Goal: Check status

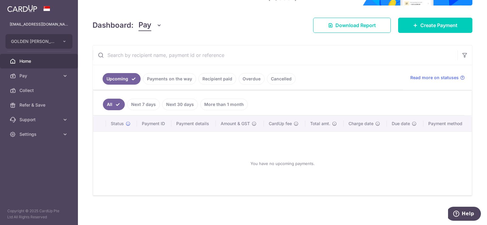
click at [165, 80] on link "Payments on the way" at bounding box center [169, 79] width 53 height 12
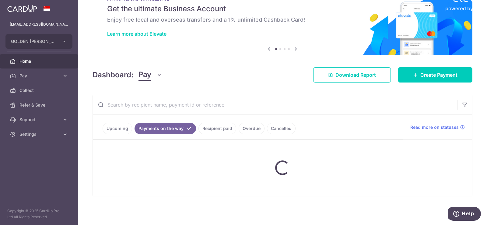
scroll to position [8, 0]
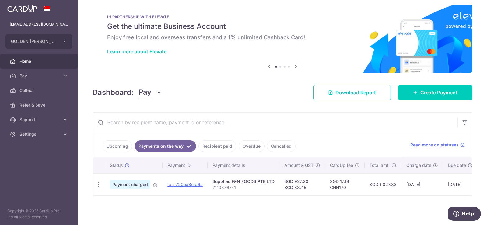
click at [280, 142] on link "Cancelled" at bounding box center [281, 146] width 29 height 12
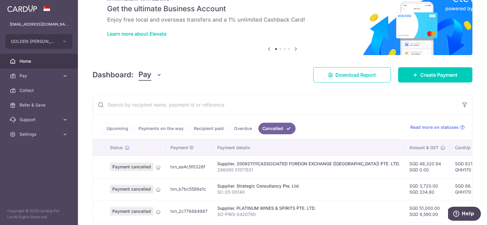
scroll to position [72, 0]
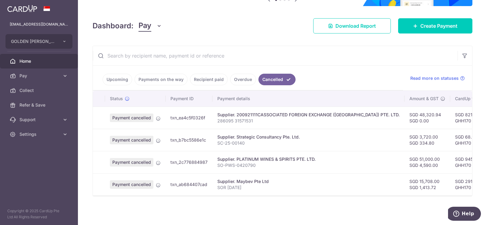
click at [238, 78] on link "Overdue" at bounding box center [243, 80] width 26 height 12
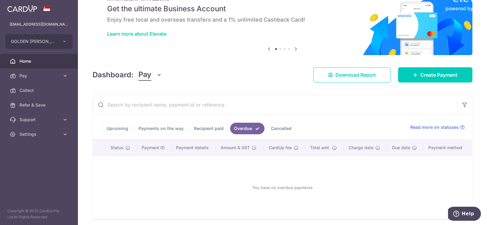
scroll to position [47, 0]
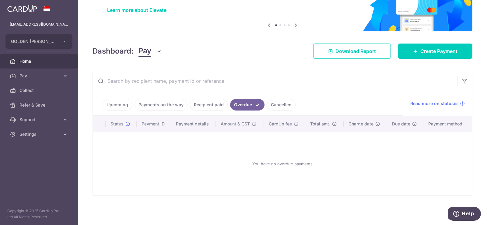
click at [202, 105] on link "Recipient paid" at bounding box center [209, 105] width 38 height 12
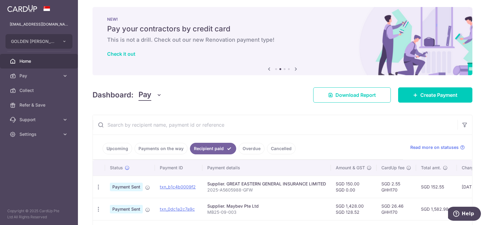
scroll to position [0, 0]
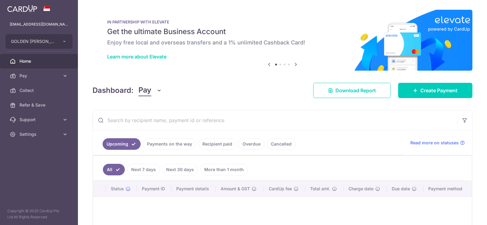
click at [222, 142] on ul "Upcoming Payments on the way Recipient paid Overdue Cancelled" at bounding box center [248, 142] width 310 height 25
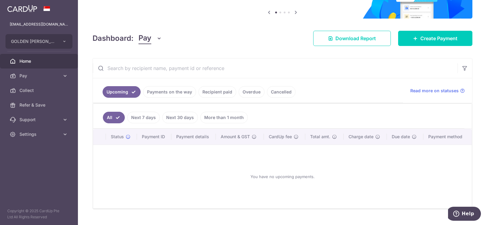
scroll to position [72, 0]
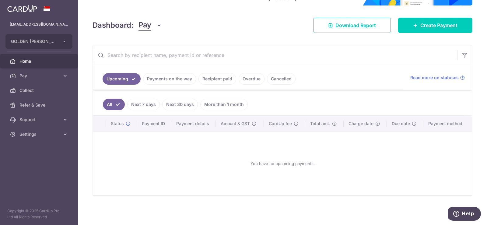
click at [215, 79] on link "Recipient paid" at bounding box center [217, 79] width 38 height 12
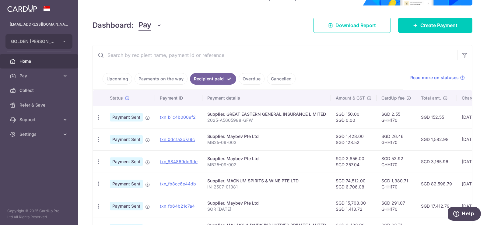
click at [165, 79] on link "Payments on the way" at bounding box center [161, 79] width 53 height 12
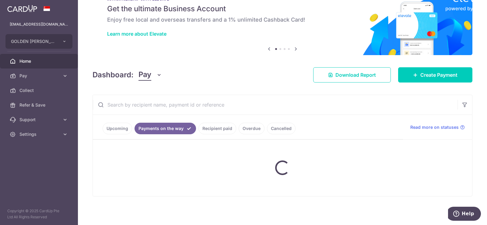
scroll to position [8, 0]
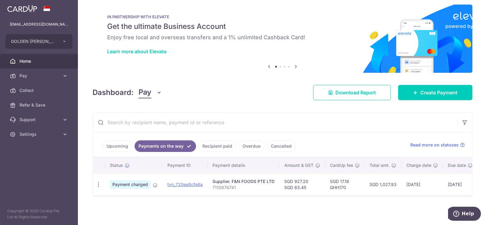
click at [221, 144] on link "Recipient paid" at bounding box center [217, 146] width 38 height 12
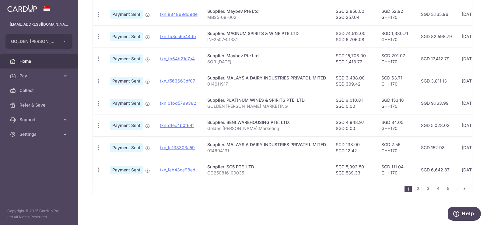
scroll to position [223, 0]
click at [417, 190] on link "2" at bounding box center [417, 188] width 7 height 7
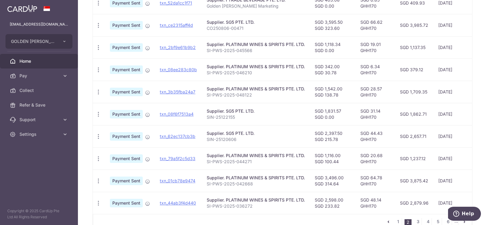
scroll to position [205, 0]
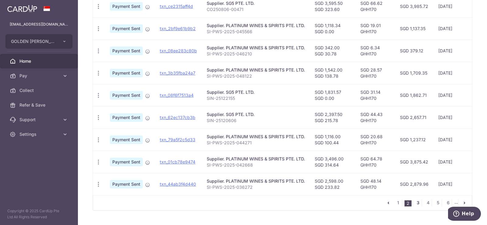
click at [415, 206] on link "3" at bounding box center [417, 202] width 7 height 7
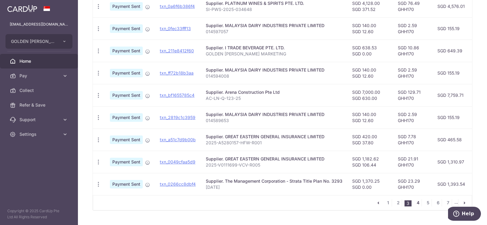
click at [414, 205] on link "4" at bounding box center [417, 202] width 7 height 7
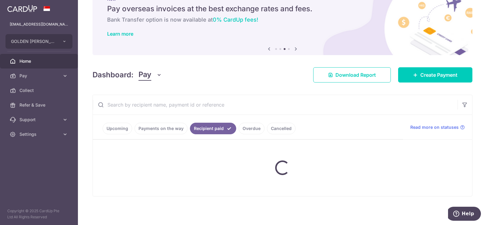
scroll to position [23, 0]
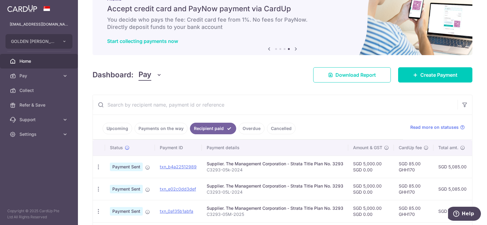
click at [168, 130] on link "Payments on the way" at bounding box center [161, 129] width 53 height 12
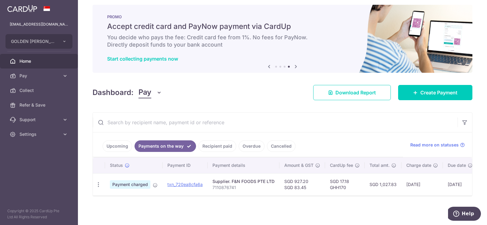
scroll to position [8, 0]
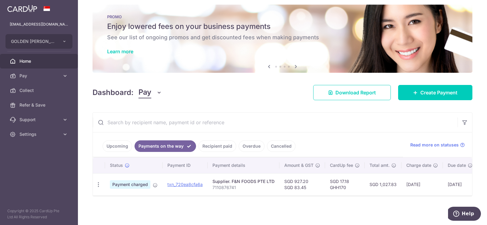
click at [207, 141] on link "Recipient paid" at bounding box center [217, 146] width 38 height 12
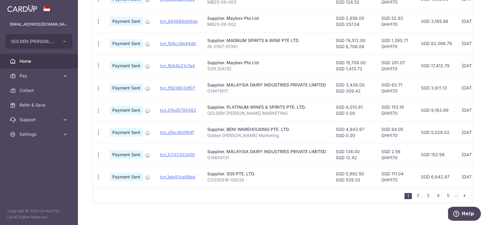
scroll to position [223, 0]
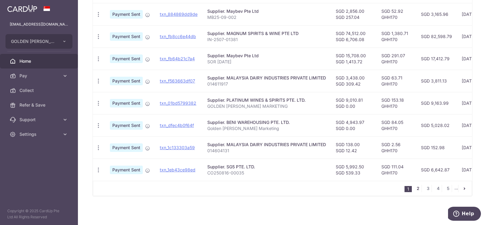
click at [414, 187] on link "2" at bounding box center [417, 188] width 7 height 7
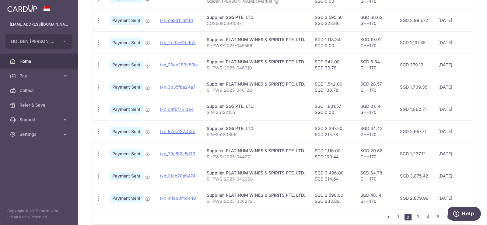
scroll to position [205, 0]
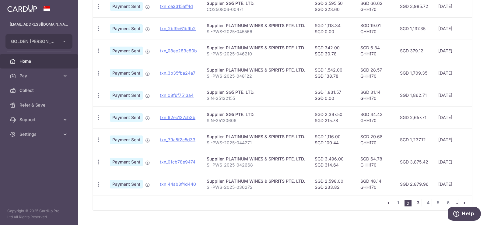
click at [415, 206] on link "3" at bounding box center [417, 202] width 7 height 7
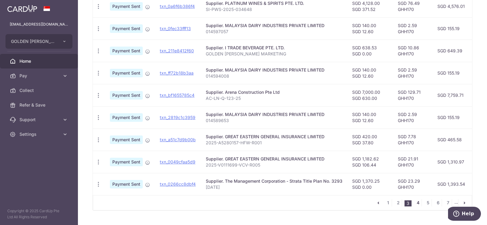
click at [416, 206] on link "4" at bounding box center [417, 202] width 7 height 7
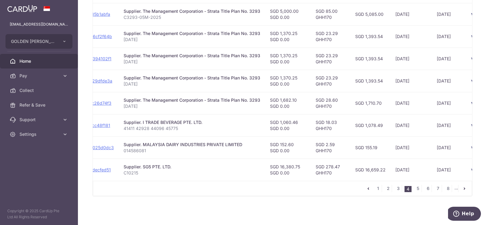
scroll to position [0, 90]
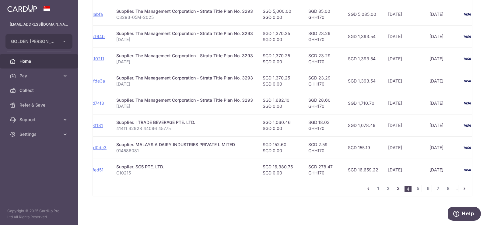
click at [395, 188] on link "3" at bounding box center [397, 188] width 7 height 7
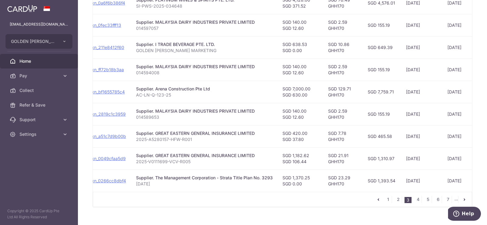
scroll to position [223, 0]
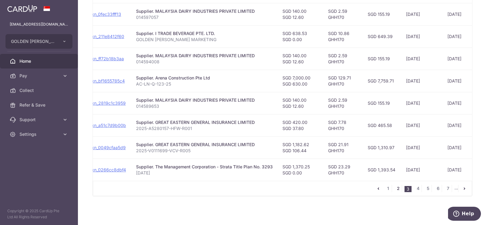
click at [394, 189] on link "2" at bounding box center [397, 188] width 7 height 7
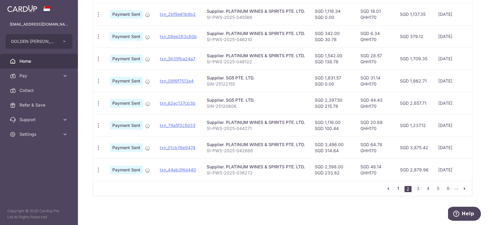
click at [394, 189] on link "1" at bounding box center [397, 188] width 7 height 7
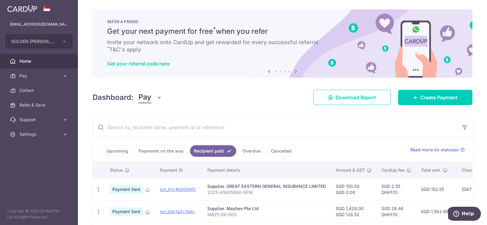
scroll to position [0, 0]
